Goal: Information Seeking & Learning: Check status

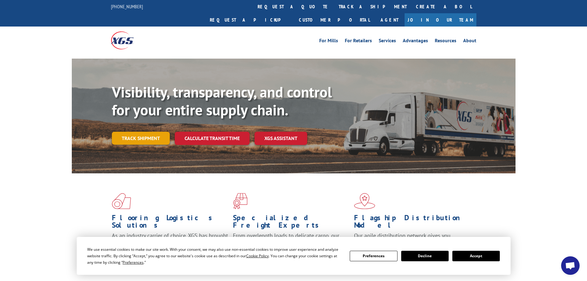
click at [136, 132] on link "Track shipment" at bounding box center [141, 138] width 58 height 13
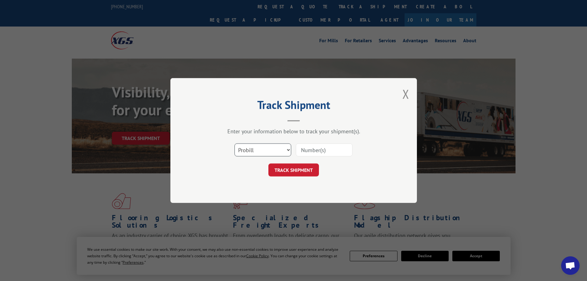
click at [250, 154] on select "Select category... Probill BOL PO" at bounding box center [262, 149] width 57 height 13
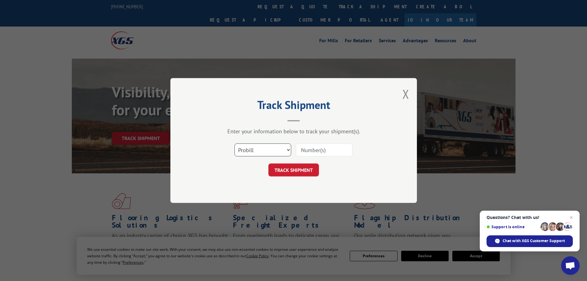
select select "bol"
click at [234, 143] on select "Select category... Probill BOL PO" at bounding box center [262, 149] width 57 height 13
paste input "5530749"
type input "5530749"
click at [302, 171] on button "TRACK SHIPMENT" at bounding box center [293, 169] width 51 height 13
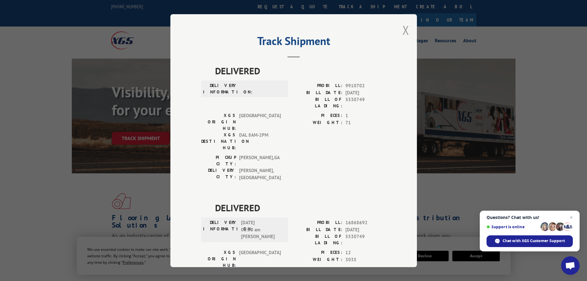
click at [403, 27] on button "Close modal" at bounding box center [405, 30] width 7 height 16
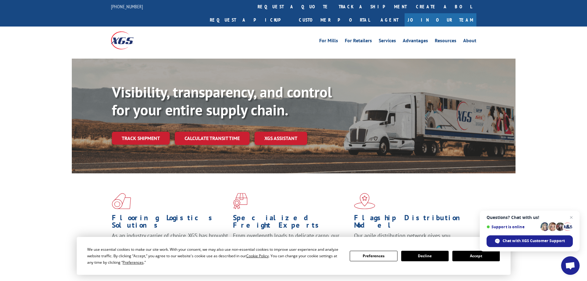
click at [471, 256] on button "Accept" at bounding box center [475, 255] width 47 height 10
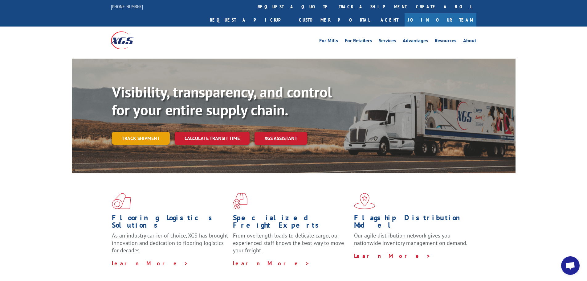
click at [134, 132] on link "Track shipment" at bounding box center [141, 138] width 58 height 13
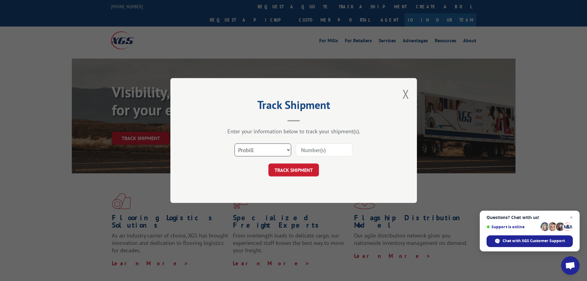
click at [246, 152] on select "Select category... Probill BOL PO" at bounding box center [262, 149] width 57 height 13
select select "bol"
click at [234, 143] on select "Select category... Probill BOL PO" at bounding box center [262, 149] width 57 height 13
paste input "474985"
type input "474985"
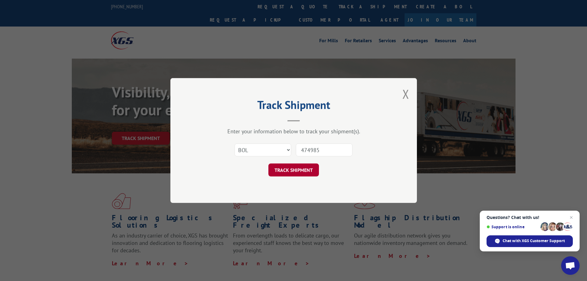
click at [295, 171] on button "TRACK SHIPMENT" at bounding box center [293, 169] width 51 height 13
